Goal: Check status: Check status

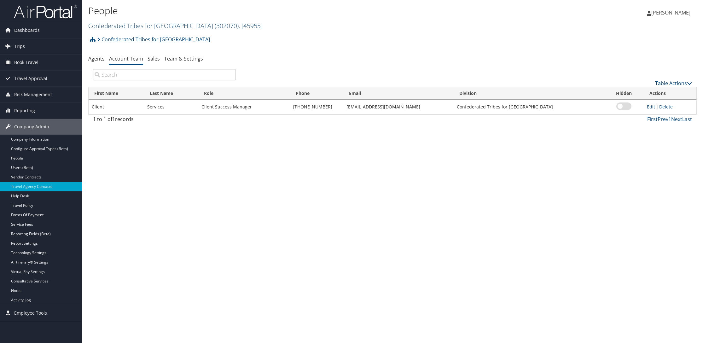
click at [173, 26] on link "Confederated Tribes for [GEOGRAPHIC_DATA] ( 302070 ) , [ 45955 ]" at bounding box center [175, 25] width 174 height 9
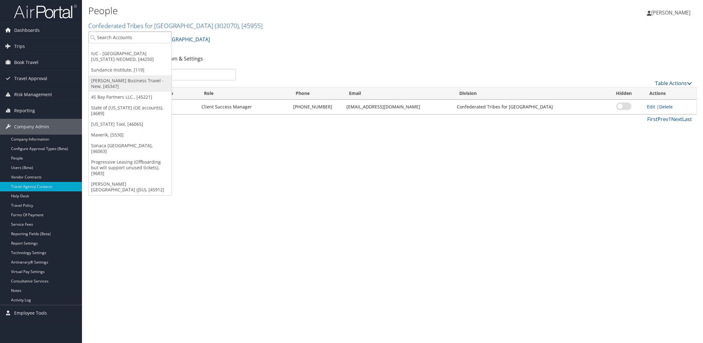
click at [112, 85] on link "[PERSON_NAME] Business Travel - New, [45347]" at bounding box center [130, 83] width 83 height 16
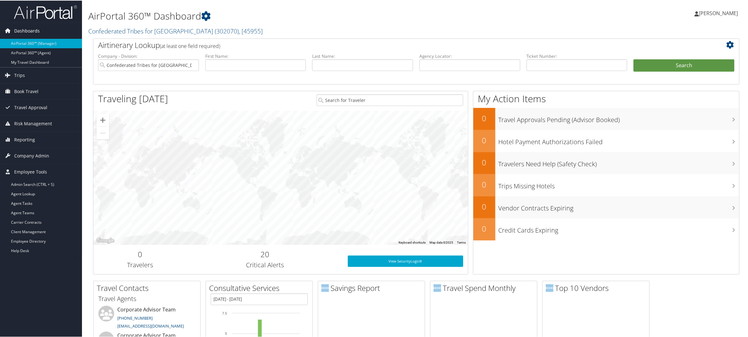
scroll to position [1, 0]
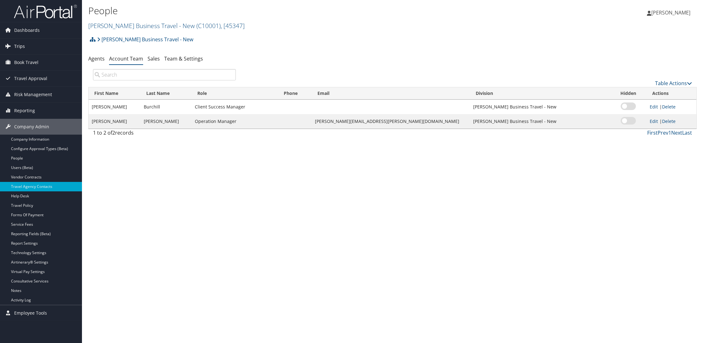
click at [20, 47] on span "Trips" at bounding box center [19, 46] width 11 height 16
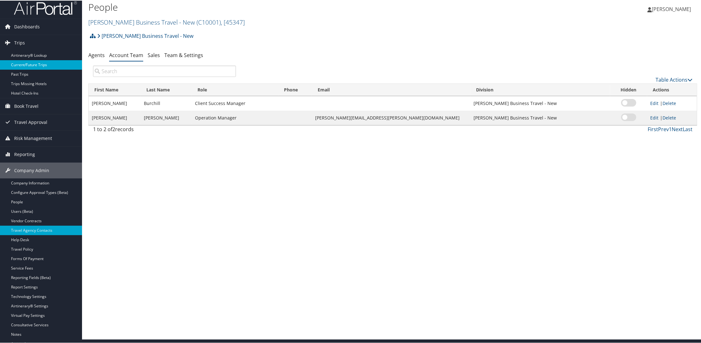
click at [21, 67] on link "Current/Future Trips" at bounding box center [41, 64] width 82 height 9
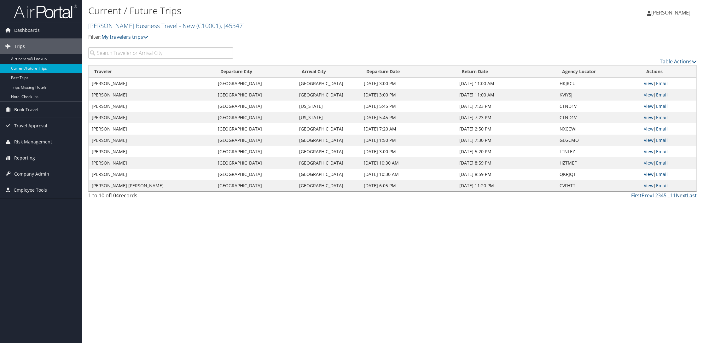
click at [680, 195] on link "Next" at bounding box center [681, 195] width 11 height 7
click at [681, 196] on link "Next" at bounding box center [681, 195] width 11 height 7
click at [649, 83] on link "View" at bounding box center [649, 83] width 10 height 6
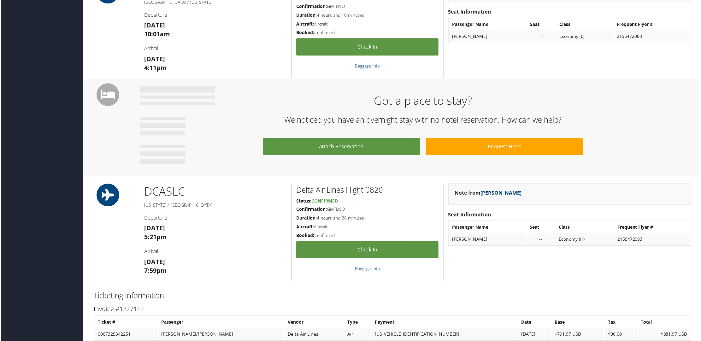
scroll to position [244, 0]
